Goal: Complete application form

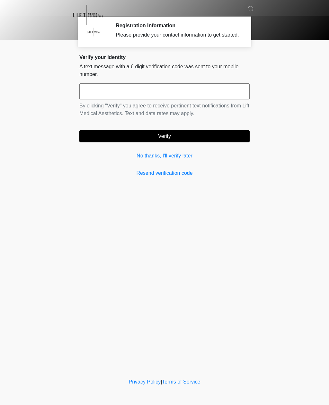
click at [83, 100] on input "text" at bounding box center [164, 91] width 170 height 16
type input "******"
click at [111, 143] on button "Verify" at bounding box center [164, 136] width 170 height 12
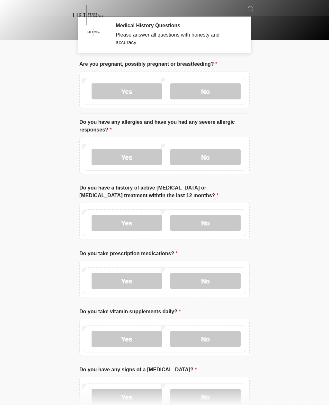
click at [190, 91] on label "No" at bounding box center [205, 91] width 70 height 16
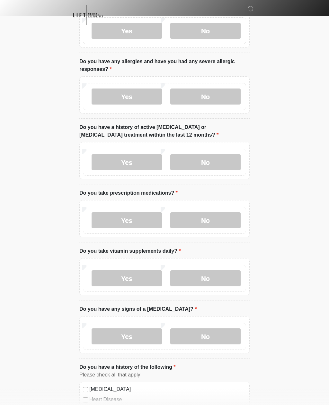
scroll to position [61, 0]
click at [191, 96] on label "No" at bounding box center [205, 96] width 70 height 16
click at [195, 161] on label "No" at bounding box center [205, 162] width 70 height 16
click at [193, 219] on label "No" at bounding box center [205, 220] width 70 height 16
click at [110, 280] on label "Yes" at bounding box center [126, 278] width 70 height 16
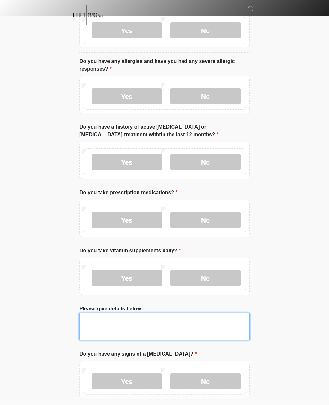
click at [101, 327] on textarea "Please give details below" at bounding box center [164, 327] width 170 height 28
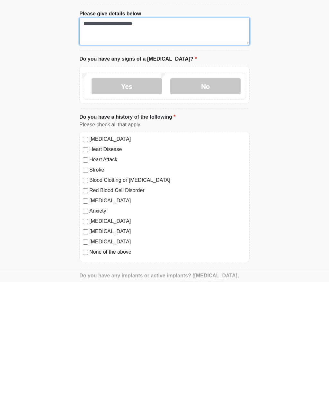
type textarea "**********"
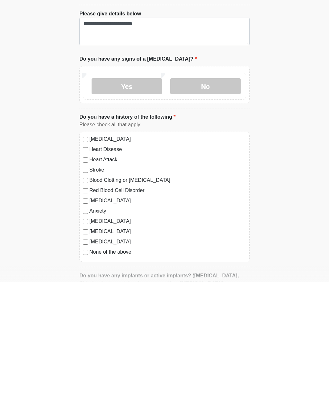
click at [183, 201] on label "No" at bounding box center [205, 209] width 70 height 16
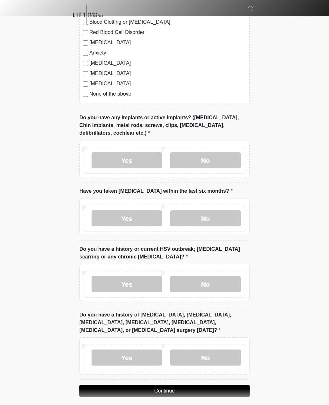
scroll to position [519, 0]
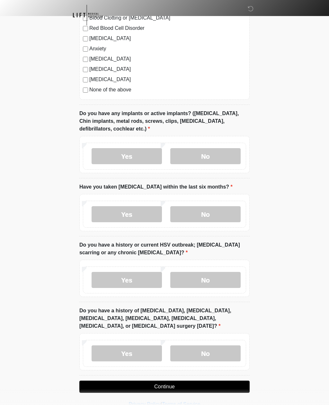
click at [191, 151] on label "No" at bounding box center [205, 156] width 70 height 16
click at [187, 219] on label "No" at bounding box center [205, 214] width 70 height 16
click at [186, 283] on label "No" at bounding box center [205, 280] width 70 height 16
click at [188, 346] on label "No" at bounding box center [205, 354] width 70 height 16
click at [116, 389] on button "Continue" at bounding box center [164, 387] width 170 height 12
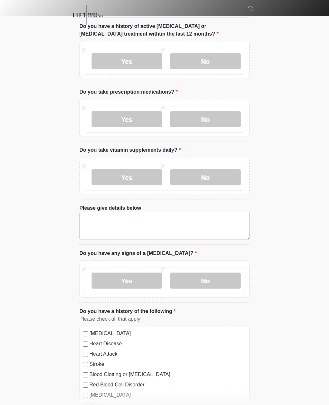
scroll to position [0, 0]
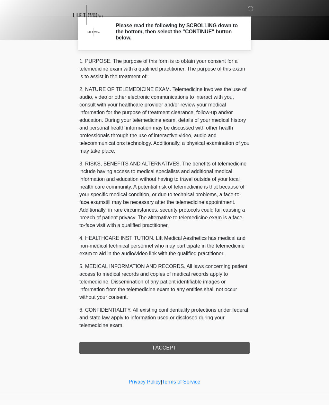
click at [91, 348] on div "1. PURPOSE. The purpose of this form is to obtain your consent for a telemedici…" at bounding box center [164, 205] width 170 height 297
click at [147, 344] on div "1. PURPOSE. The purpose of this form is to obtain your consent for a telemedici…" at bounding box center [164, 205] width 170 height 297
click at [148, 349] on div "1. PURPOSE. The purpose of this form is to obtain your consent for a telemedici…" at bounding box center [164, 205] width 170 height 297
click at [149, 347] on div "1. PURPOSE. The purpose of this form is to obtain your consent for a telemedici…" at bounding box center [164, 205] width 170 height 297
click at [148, 350] on div "1. PURPOSE. The purpose of this form is to obtain your consent for a telemedici…" at bounding box center [164, 205] width 170 height 297
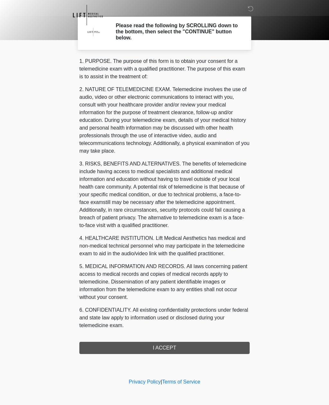
click at [134, 354] on div "‎ ‎ ‎ Please read the following by SCROLLING down to the bottom, then select th…" at bounding box center [164, 188] width 193 height 364
click at [145, 353] on div "1. PURPOSE. The purpose of this form is to obtain your consent for a telemedici…" at bounding box center [164, 205] width 170 height 297
click at [160, 349] on div "1. PURPOSE. The purpose of this form is to obtain your consent for a telemedici…" at bounding box center [164, 205] width 170 height 297
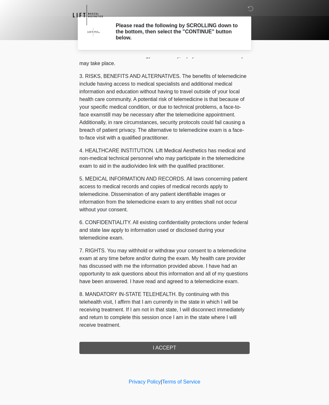
scroll to position [95, 0]
click at [121, 352] on button "I ACCEPT" at bounding box center [164, 348] width 170 height 12
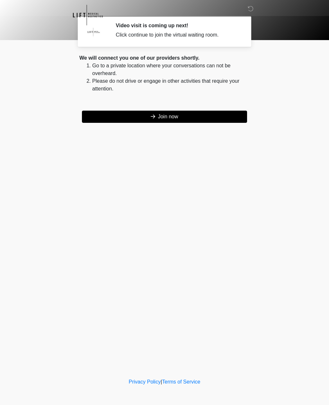
click at [135, 115] on button "Join now" at bounding box center [164, 117] width 165 height 12
